Goal: Find contact information: Find contact information

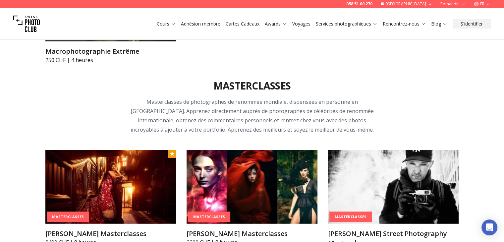
scroll to position [1804, 0]
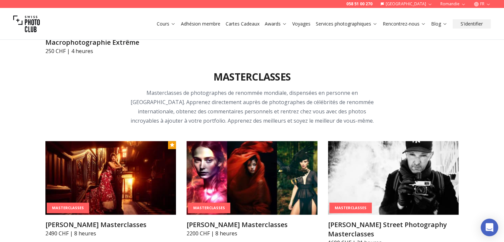
click at [489, 227] on icon "Open Intercom Messenger" at bounding box center [490, 227] width 8 height 9
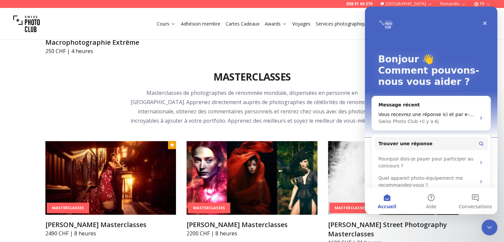
scroll to position [0, 0]
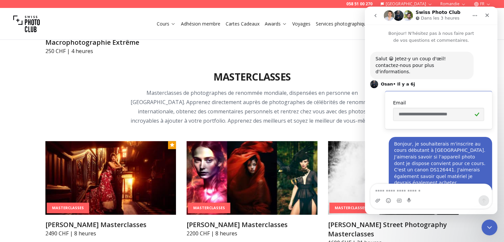
scroll to position [68, 0]
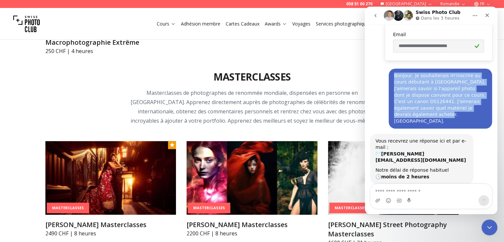
drag, startPoint x: 391, startPoint y: 68, endPoint x: 465, endPoint y: 103, distance: 81.6
click at [465, 103] on div "Bonjour, je souhaiterais m'inscrire au cours débutant à [GEOGRAPHIC_DATA]. J'ai…" at bounding box center [440, 99] width 93 height 52
copy div "Bonjour, je souhaiterais m'inscrire au cours débutant à [GEOGRAPHIC_DATA]. J'ai…"
click at [474, 17] on icon "Accueil" at bounding box center [474, 15] width 5 height 5
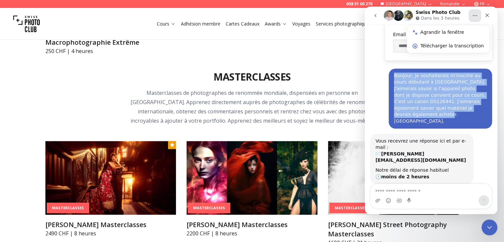
click at [472, 16] on button "Accueil" at bounding box center [475, 15] width 13 height 13
click at [470, 17] on button "Accueil" at bounding box center [475, 15] width 13 height 13
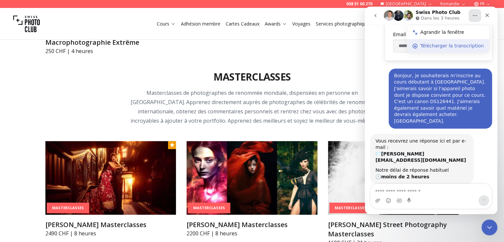
click at [450, 46] on div "Télécharger la transcription" at bounding box center [452, 45] width 64 height 7
click at [485, 17] on icon "Fermer" at bounding box center [487, 15] width 5 height 5
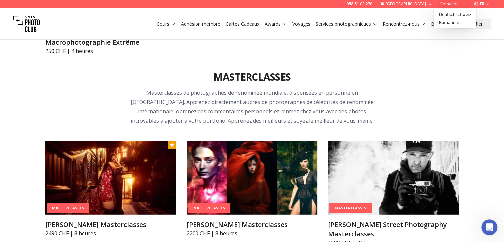
click at [450, 5] on button "Romandie" at bounding box center [453, 4] width 31 height 8
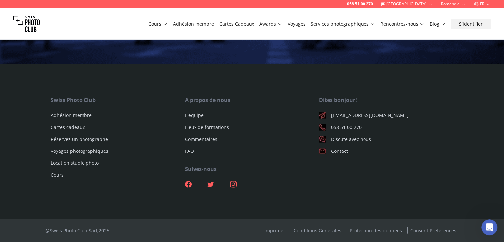
scroll to position [3996, 0]
click at [336, 119] on link "[EMAIL_ADDRESS][DOMAIN_NAME]" at bounding box center [386, 115] width 134 height 7
click at [367, 119] on link "[EMAIL_ADDRESS][DOMAIN_NAME]" at bounding box center [386, 115] width 134 height 7
